Goal: Task Accomplishment & Management: Manage account settings

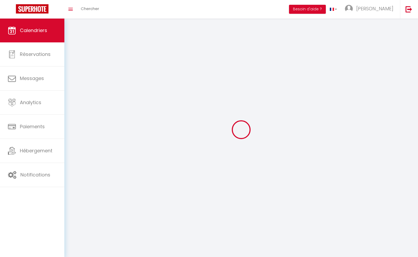
select select
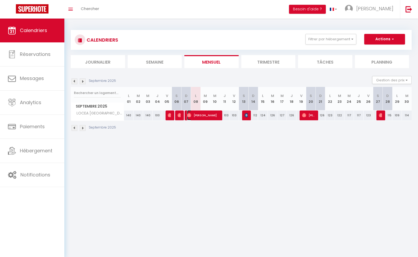
click at [209, 117] on span "[PERSON_NAME]" at bounding box center [203, 115] width 32 height 10
select select "OK"
select select "1"
select select "0"
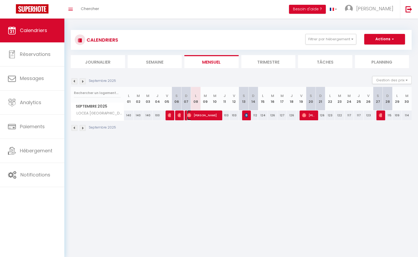
select select "1"
select select
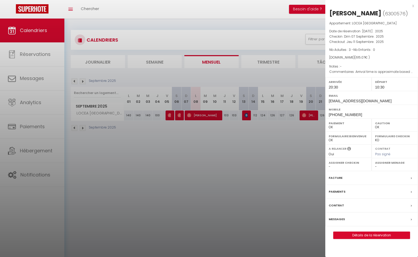
click at [258, 172] on div at bounding box center [209, 128] width 418 height 257
